Goal: Task Accomplishment & Management: Manage account settings

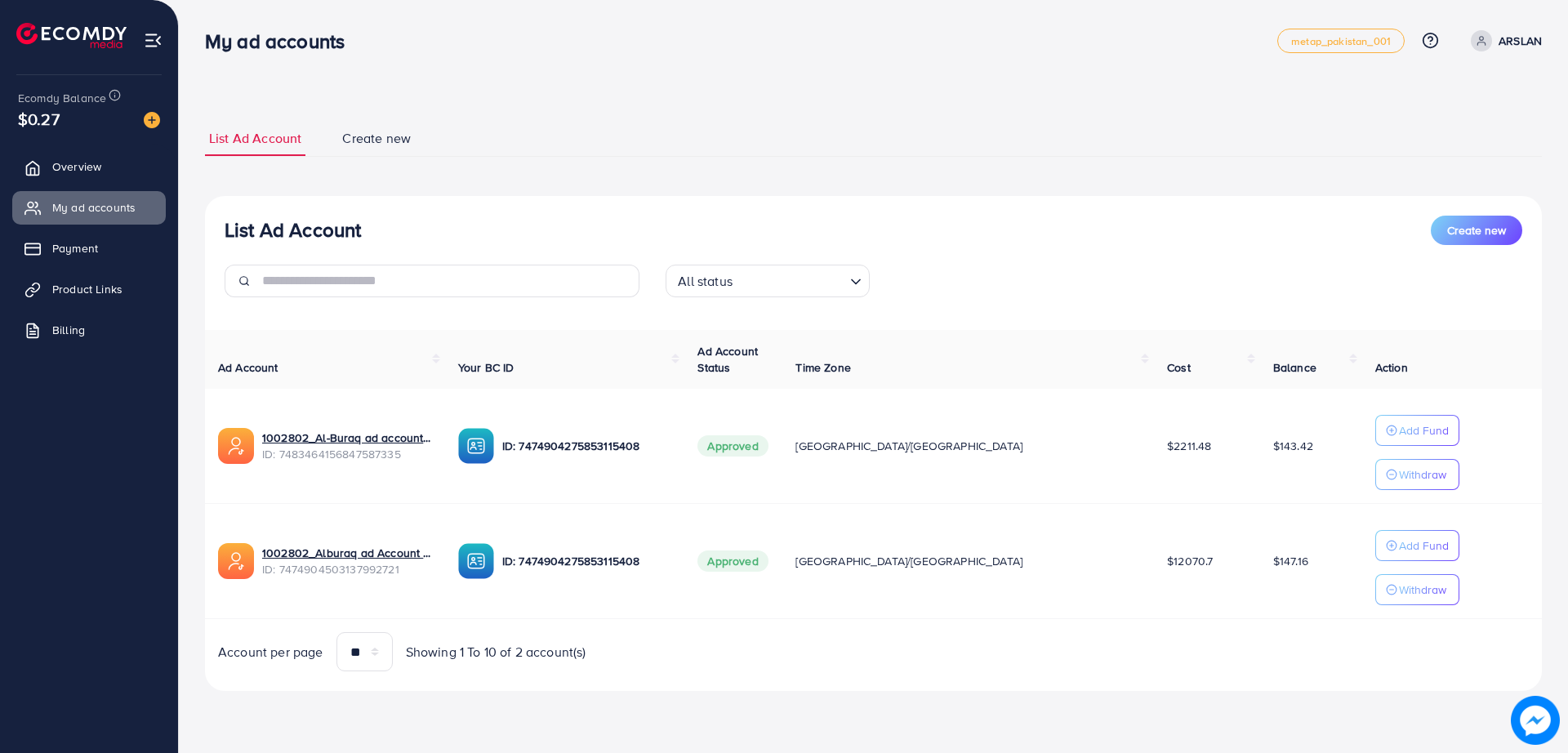
click at [1422, 88] on div "List Ad Account Create new List Ad Account Create new All status Loading... Ad …" at bounding box center [873, 368] width 1389 height 737
drag, startPoint x: 1422, startPoint y: 88, endPoint x: 1030, endPoint y: 94, distance: 392.0
click at [1030, 94] on div "List Ad Account Create new List Ad Account Create new All status Loading... Ad …" at bounding box center [873, 368] width 1389 height 737
click at [963, 128] on ul "List Ad Account Create new" at bounding box center [873, 138] width 1337 height 36
drag, startPoint x: 963, startPoint y: 128, endPoint x: 933, endPoint y: 126, distance: 30.1
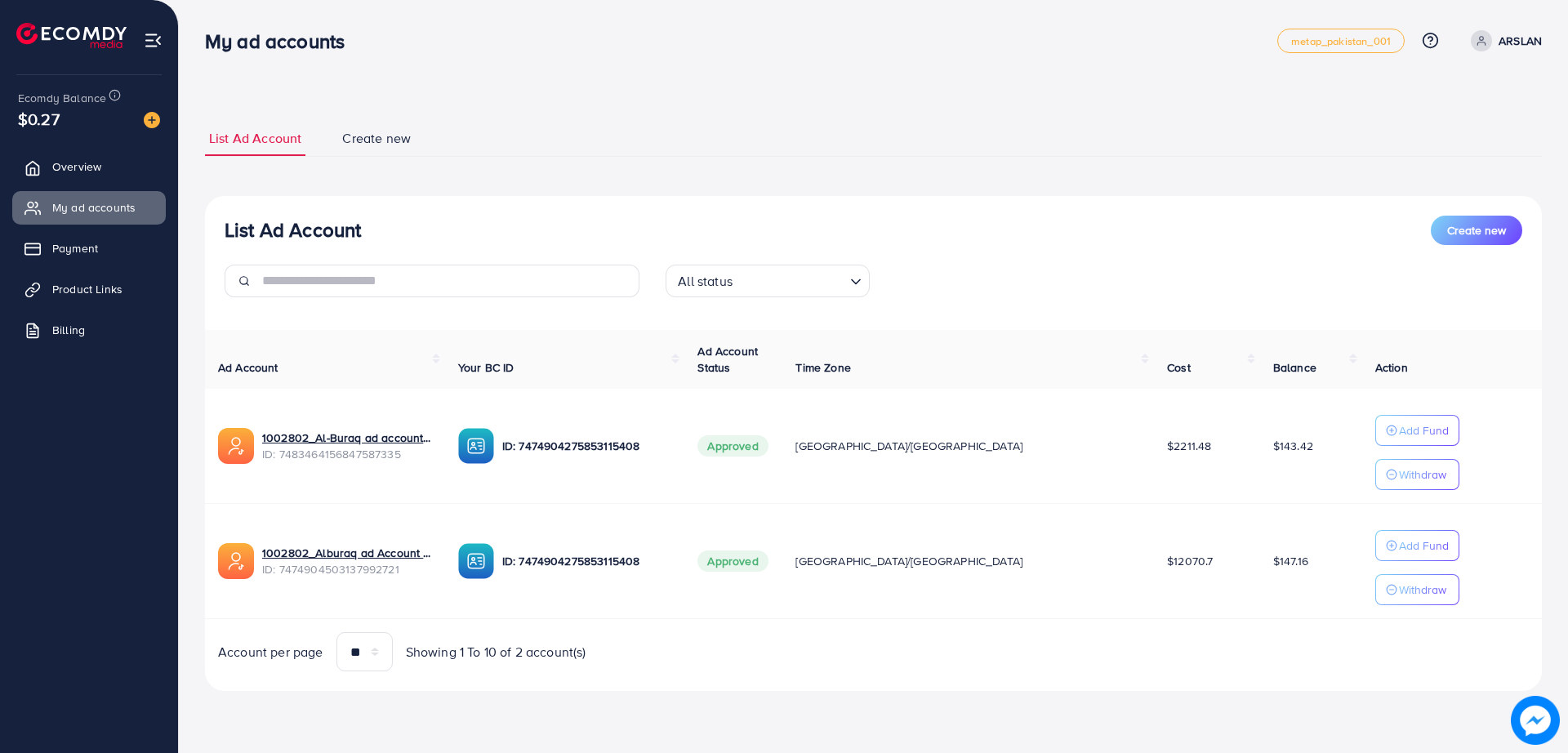
drag, startPoint x: 933, startPoint y: 126, endPoint x: 826, endPoint y: 126, distance: 107.0
click at [826, 126] on ul "List Ad Account Create new" at bounding box center [873, 138] width 1337 height 36
click at [812, 131] on ul "List Ad Account Create new" at bounding box center [873, 138] width 1337 height 36
drag, startPoint x: 812, startPoint y: 131, endPoint x: 708, endPoint y: 148, distance: 105.4
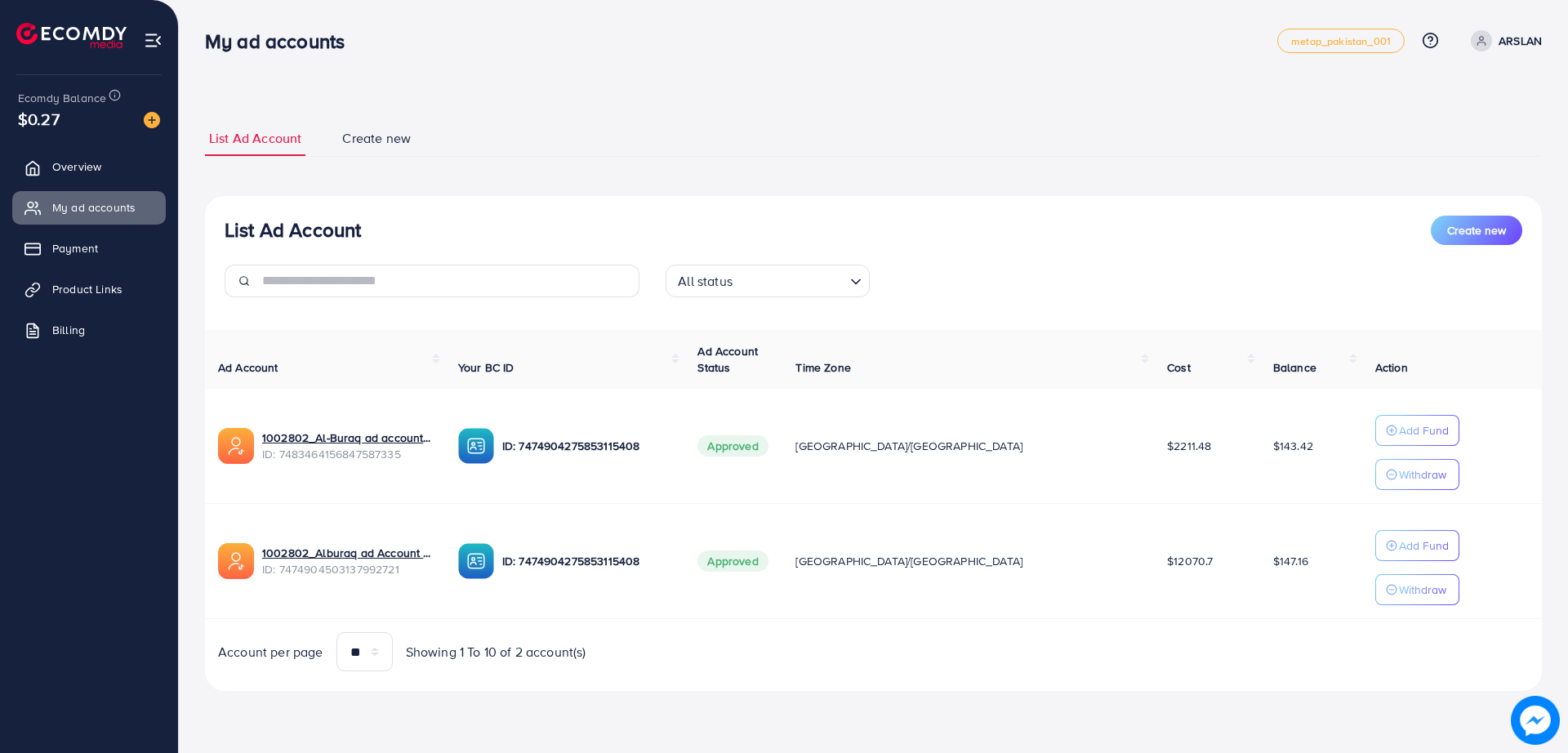
click at [708, 148] on ul "List Ad Account Create new" at bounding box center [873, 138] width 1337 height 36
click at [702, 148] on ul "List Ad Account Create new" at bounding box center [873, 138] width 1337 height 36
drag, startPoint x: 702, startPoint y: 148, endPoint x: 686, endPoint y: 148, distance: 16.0
click at [686, 148] on ul "List Ad Account Create new" at bounding box center [873, 138] width 1337 height 36
click at [669, 123] on ul "List Ad Account Create new" at bounding box center [873, 138] width 1337 height 36
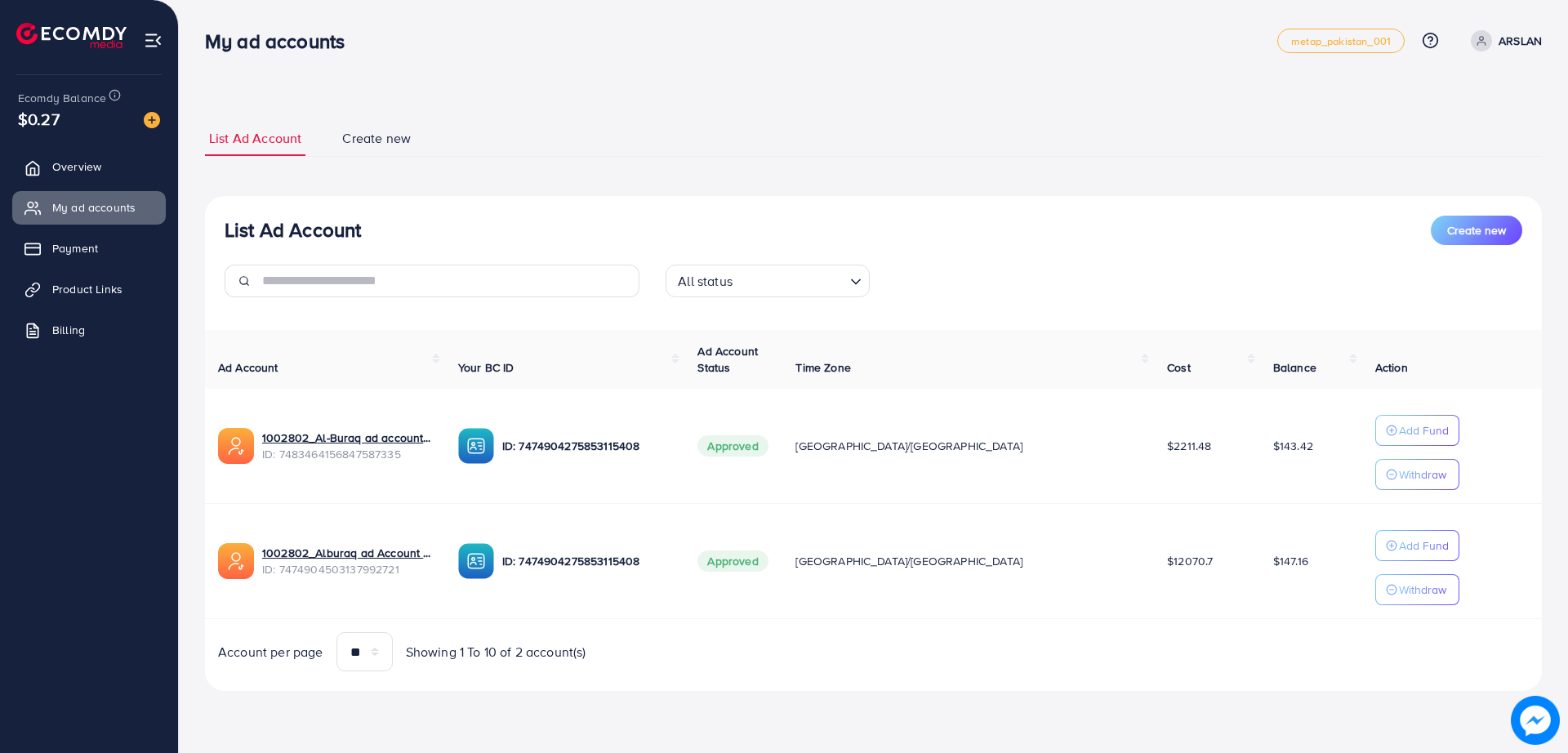
drag, startPoint x: 654, startPoint y: 125, endPoint x: 640, endPoint y: 125, distance: 14.0
drag, startPoint x: 640, startPoint y: 125, endPoint x: 601, endPoint y: 125, distance: 39.0
click at [601, 125] on ul "List Ad Account Create new" at bounding box center [873, 138] width 1337 height 36
click at [923, 271] on div "All status Loading..." at bounding box center [872, 288] width 441 height 46
drag, startPoint x: 822, startPoint y: 119, endPoint x: 807, endPoint y: 111, distance: 17.0
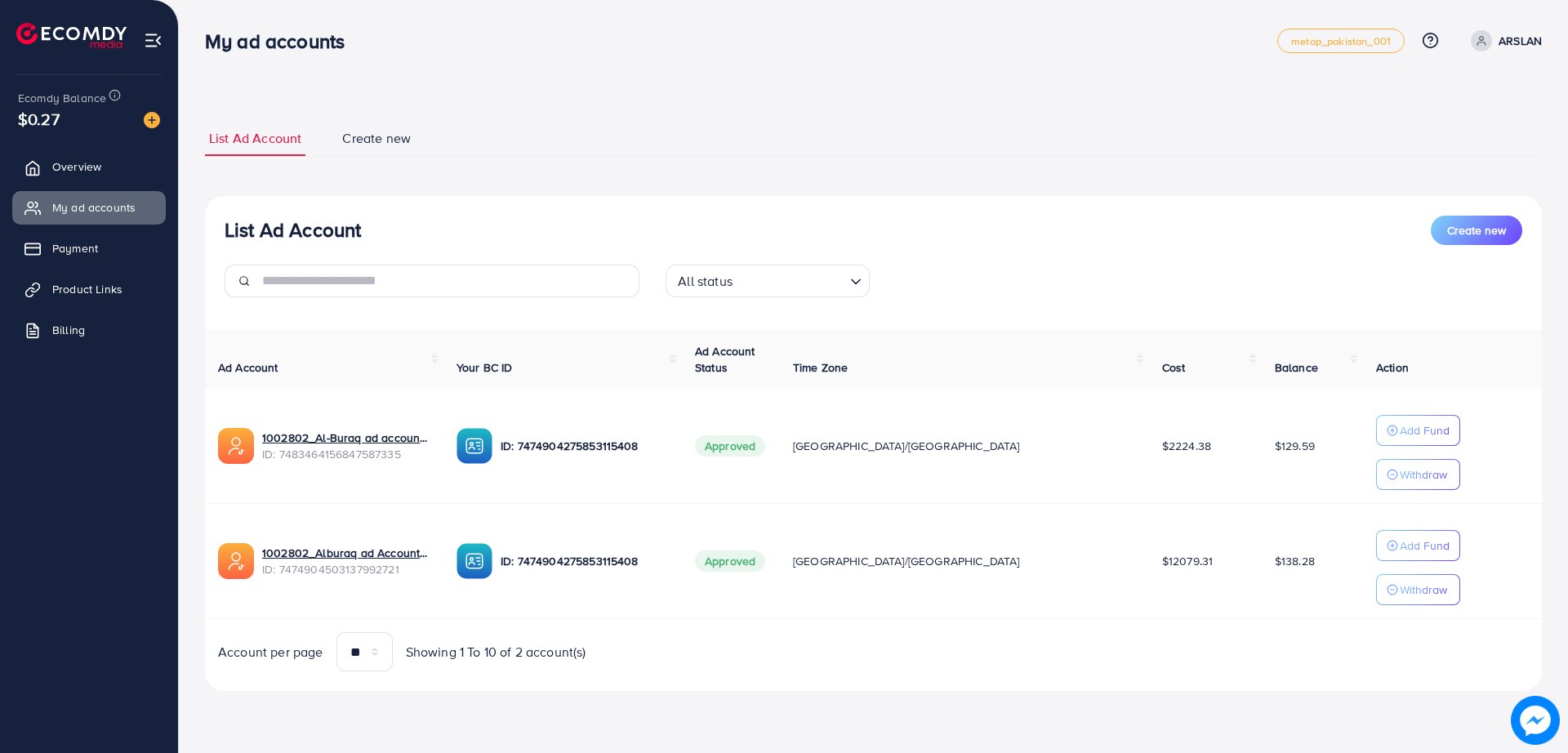
click at [807, 111] on div "List Ad Account Create new List Ad Account Create new All status Loading... Ad …" at bounding box center [873, 405] width 1337 height 610
drag, startPoint x: 807, startPoint y: 111, endPoint x: 728, endPoint y: 96, distance: 80.4
click at [728, 96] on div "List Ad Account Create new List Ad Account Create new All status Loading... Ad …" at bounding box center [873, 368] width 1389 height 737
drag, startPoint x: 728, startPoint y: 96, endPoint x: 717, endPoint y: 95, distance: 11.0
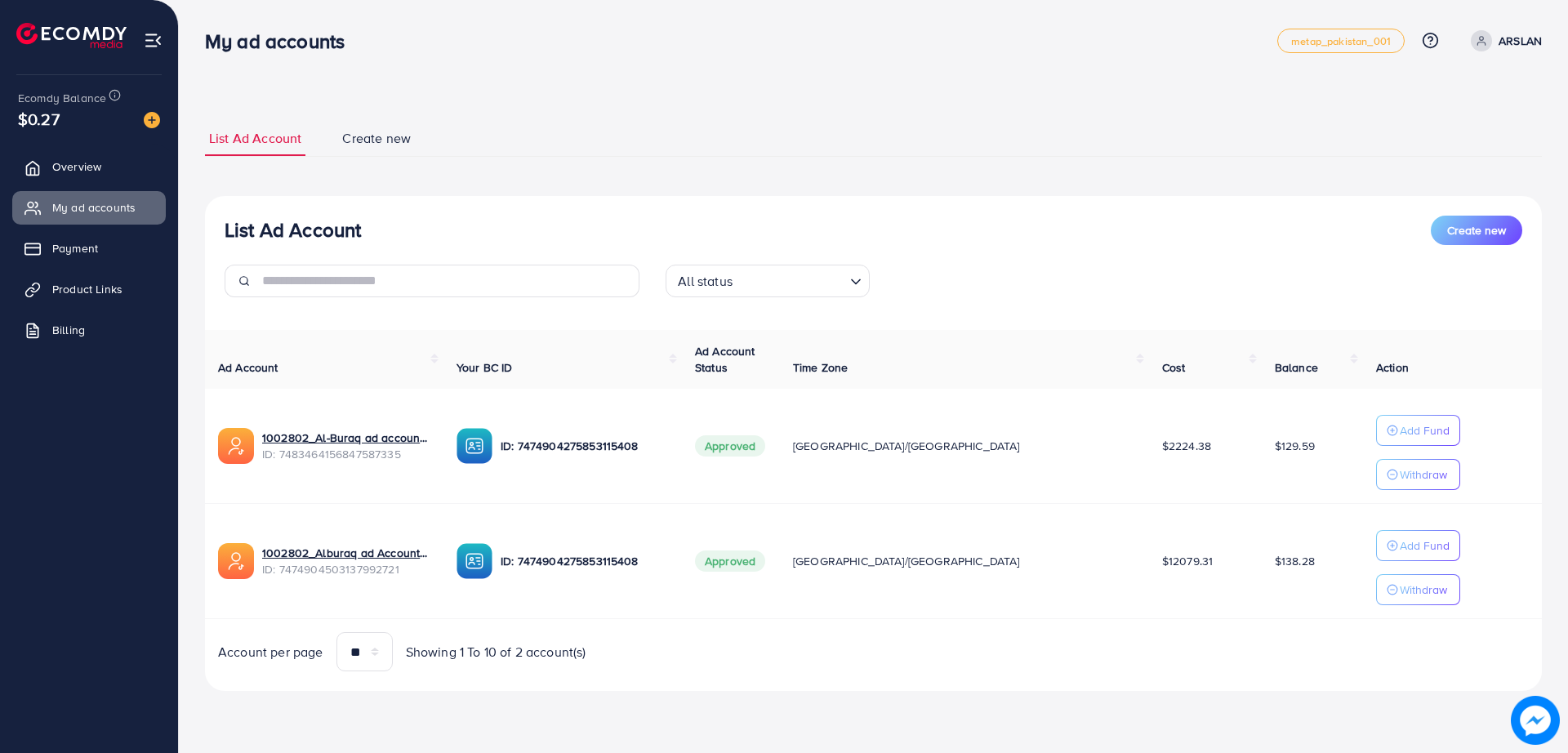
click at [717, 95] on div "List Ad Account Create new List Ad Account Create new All status Loading... Ad …" at bounding box center [873, 368] width 1389 height 737
drag, startPoint x: 717, startPoint y: 95, endPoint x: 679, endPoint y: 100, distance: 38.3
click at [679, 100] on div "List Ad Account Create new List Ad Account Create new All status Loading... Ad …" at bounding box center [873, 368] width 1389 height 737
click at [685, 251] on div "List Ad Account Create new All status Loading..." at bounding box center [873, 263] width 1337 height 95
drag, startPoint x: 685, startPoint y: 251, endPoint x: 583, endPoint y: 222, distance: 106.0
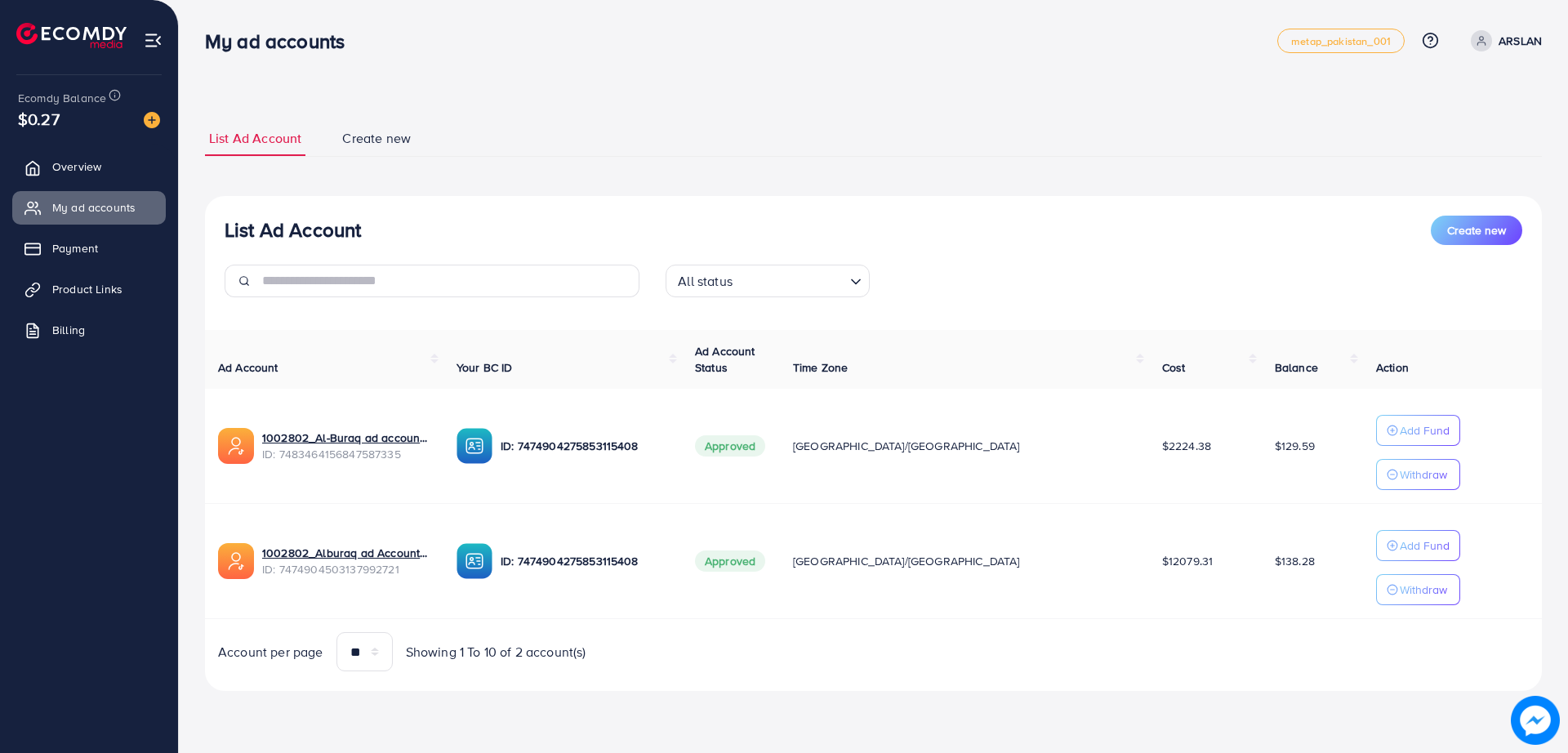
click at [583, 222] on div "List Ad Account Create new" at bounding box center [873, 231] width 1298 height 29
drag, startPoint x: 572, startPoint y: 213, endPoint x: 502, endPoint y: 156, distance: 90.3
click at [502, 156] on ul "List Ad Account Create new" at bounding box center [873, 138] width 1337 height 36
click at [787, 164] on div "List Ad Account Create new List Ad Account Create new All status Loading... Ad …" at bounding box center [873, 405] width 1337 height 570
drag, startPoint x: 787, startPoint y: 164, endPoint x: 748, endPoint y: 153, distance: 40.5
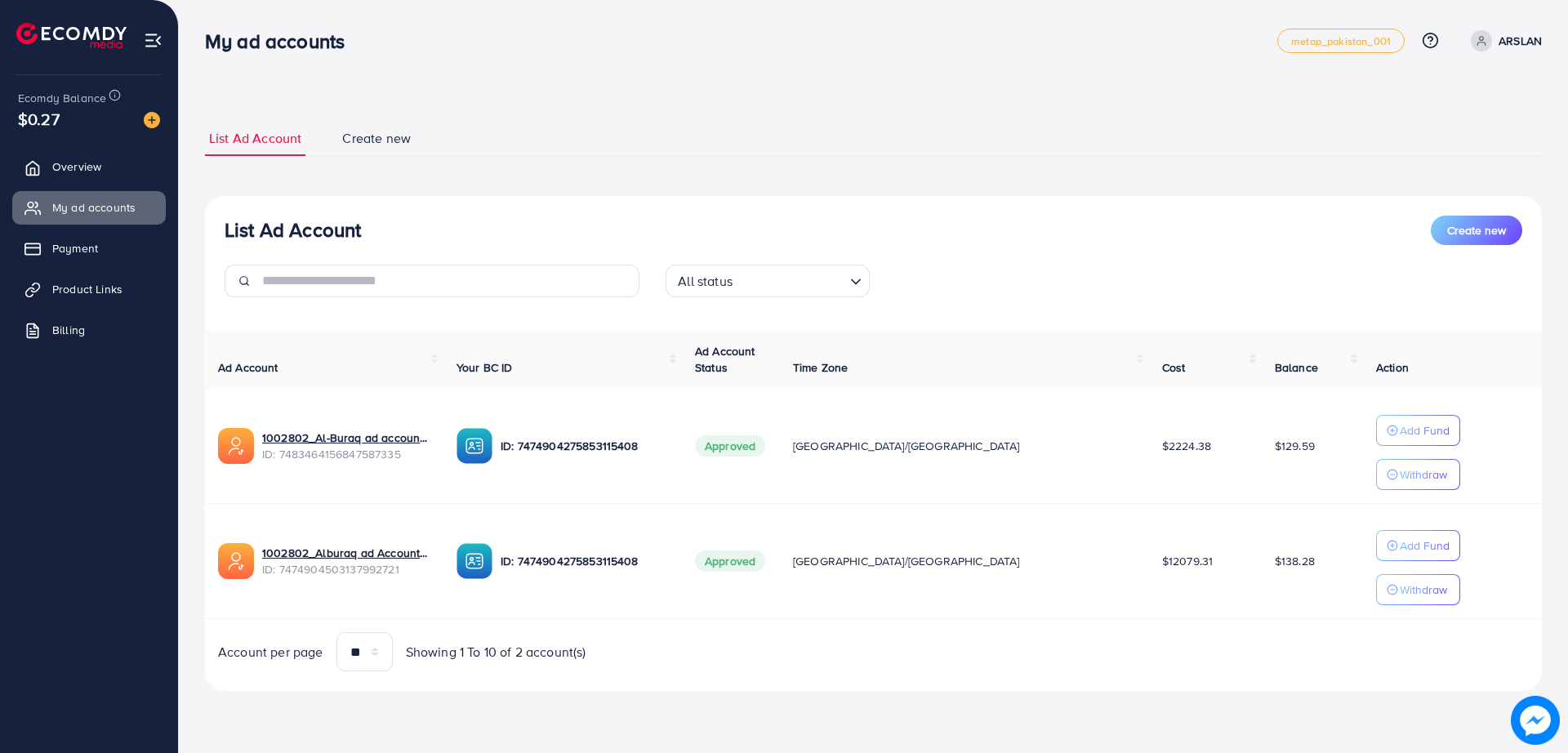
drag, startPoint x: 748, startPoint y: 153, endPoint x: 680, endPoint y: 129, distance: 72.1
click at [680, 129] on ul "List Ad Account Create new" at bounding box center [873, 138] width 1337 height 36
click at [2, 738] on div "Ecomdy Balance $0.27 Overview My ad accounts Payment Product Links Billing" at bounding box center [89, 376] width 179 height 753
